Goal: Task Accomplishment & Management: Complete application form

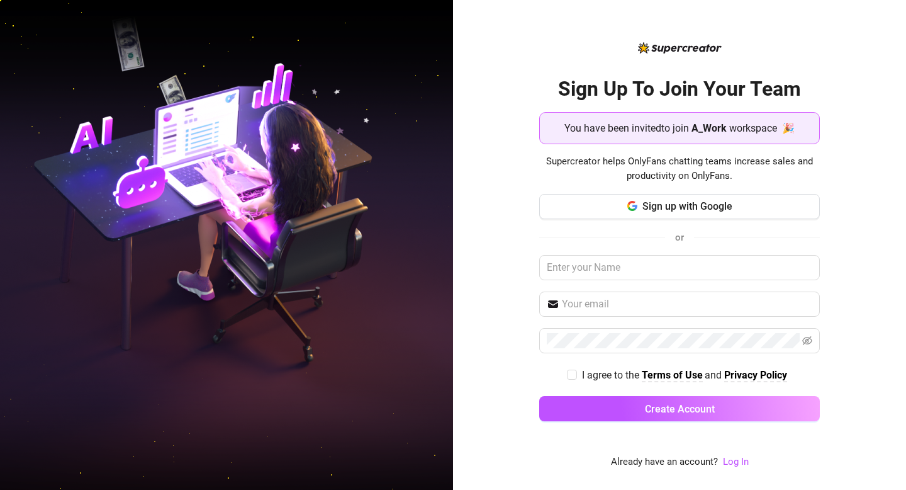
click at [530, 249] on div "Sign Up To Join Your Team You have been invited to join A_Work workspace 🎉 Supe…" at bounding box center [679, 245] width 453 height 490
click at [621, 265] on input "text" at bounding box center [679, 267] width 281 height 25
click at [606, 295] on span at bounding box center [679, 303] width 281 height 25
click at [609, 278] on input "text" at bounding box center [679, 267] width 281 height 25
click at [612, 271] on input "text" at bounding box center [679, 267] width 281 height 25
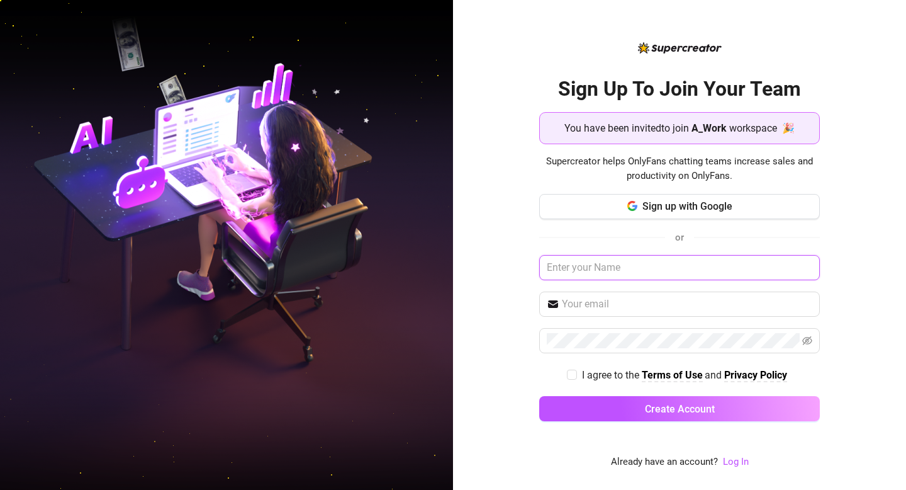
type input "Щ"
drag, startPoint x: 695, startPoint y: 279, endPoint x: 539, endPoint y: 270, distance: 156.4
click at [539, 270] on input "[EMAIL_ADDRESS][DOMAIN_NAME]" at bounding box center [679, 267] width 281 height 25
type input "[EMAIL_ADDRESS][DOMAIN_NAME]"
click at [569, 296] on span at bounding box center [679, 303] width 281 height 25
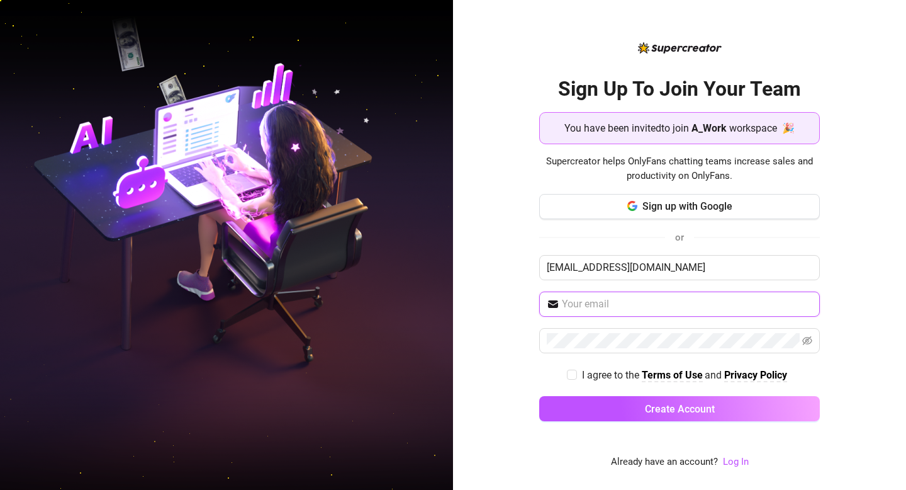
paste input "[EMAIL_ADDRESS][DOMAIN_NAME]"
type input "[EMAIL_ADDRESS][DOMAIN_NAME]"
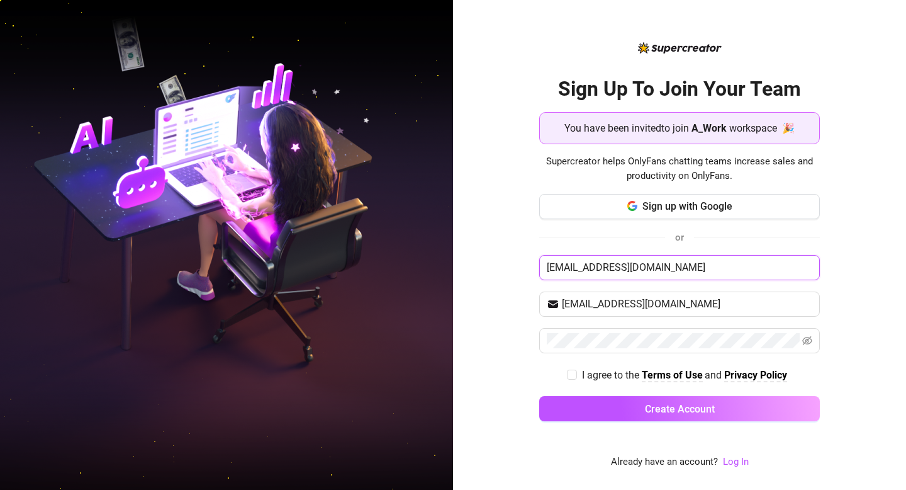
click at [686, 268] on input "[EMAIL_ADDRESS][DOMAIN_NAME]" at bounding box center [679, 267] width 281 height 25
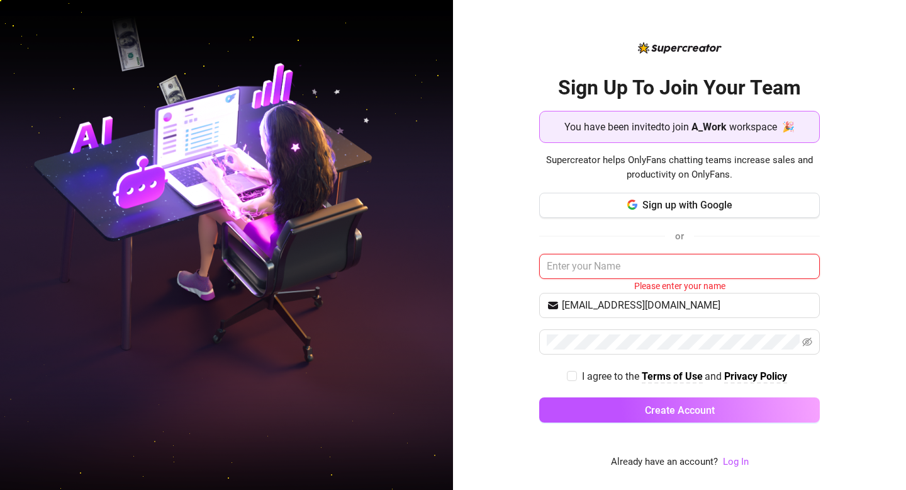
click at [680, 274] on input "text" at bounding box center [679, 266] width 281 height 25
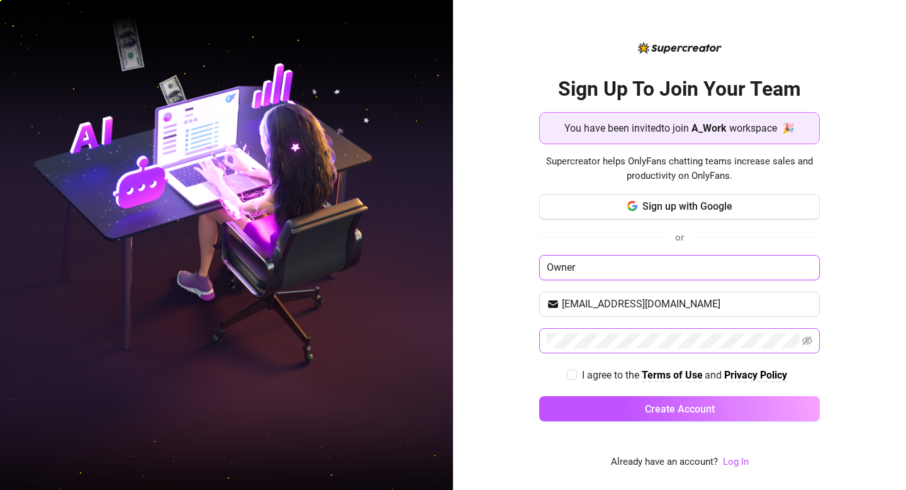
type input "Owner"
click at [535, 342] on div "Sign Up To Join Your Team You have been invited to join A_Work workspace 🎉 Supe…" at bounding box center [679, 245] width 453 height 490
click at [580, 369] on span "I agree to the Terms of Use and Privacy Policy" at bounding box center [684, 375] width 215 height 16
click at [576, 370] on input "I agree to the Terms of Use and Privacy Policy" at bounding box center [571, 374] width 9 height 9
checkbox input "true"
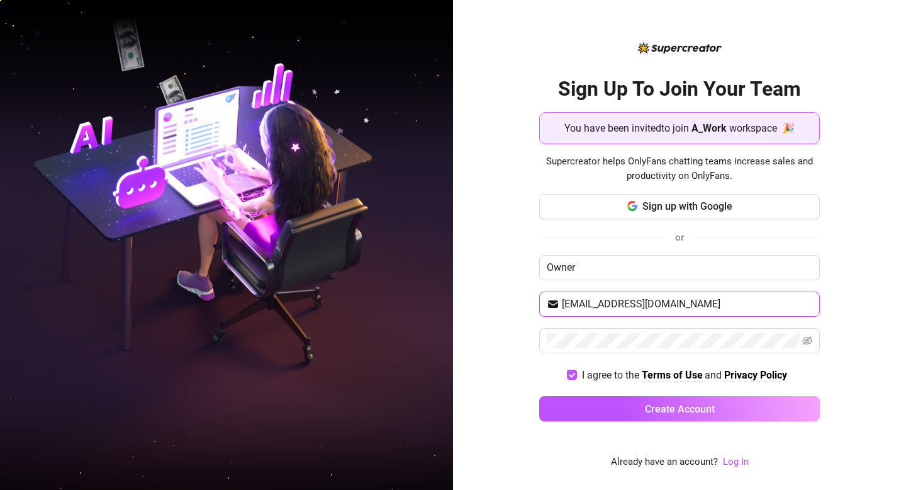
click at [701, 298] on input "[EMAIL_ADDRESS][DOMAIN_NAME]" at bounding box center [687, 303] width 251 height 15
drag, startPoint x: 697, startPoint y: 305, endPoint x: 482, endPoint y: 302, distance: 214.7
click at [482, 302] on div "Sign Up To Join Your Team You have been invited to join A_Work workspace 🎉 Supe…" at bounding box center [679, 245] width 453 height 490
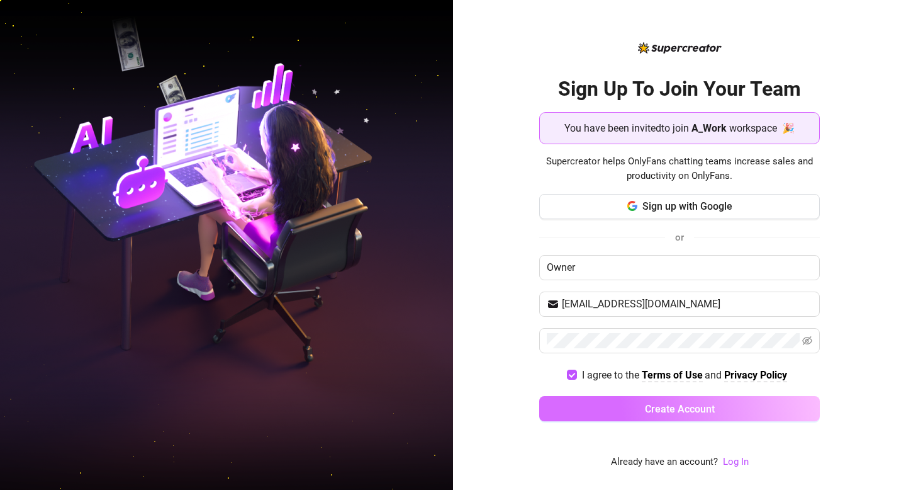
click at [614, 403] on button "Create Account" at bounding box center [679, 408] width 281 height 25
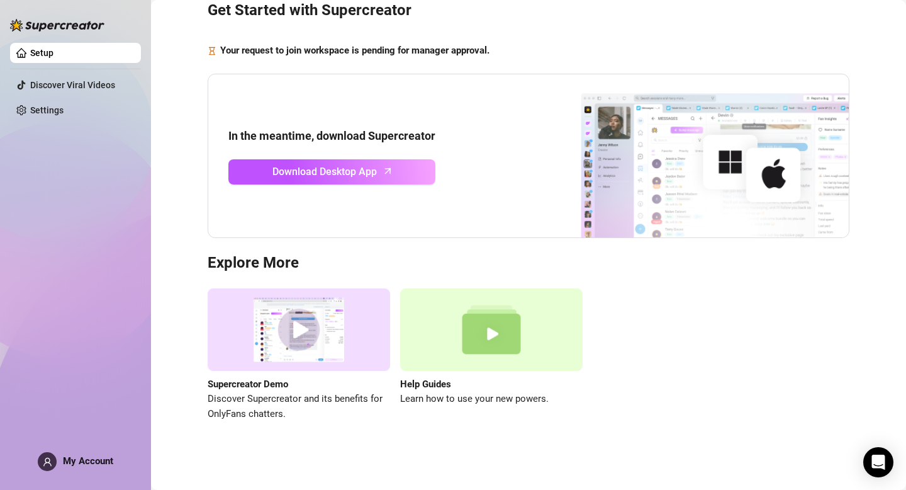
scroll to position [55, 0]
click at [325, 171] on span "Download Desktop App" at bounding box center [325, 171] width 104 height 16
